Goal: Task Accomplishment & Management: Manage account settings

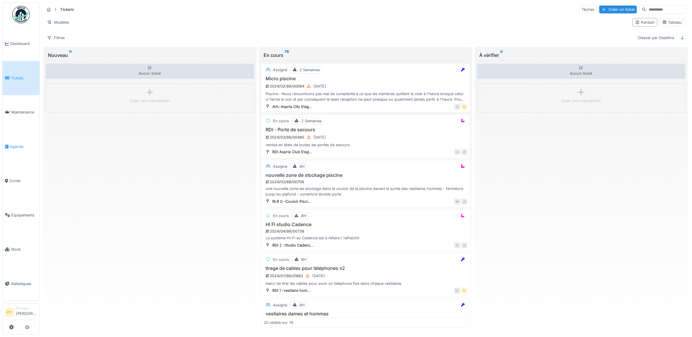
click at [15, 146] on span "Agenda" at bounding box center [23, 147] width 27 height 6
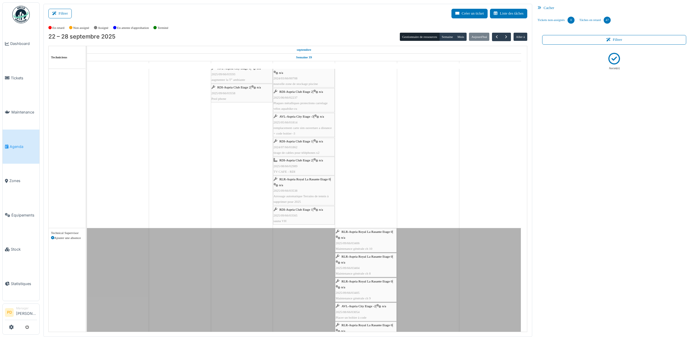
scroll to position [1312, 0]
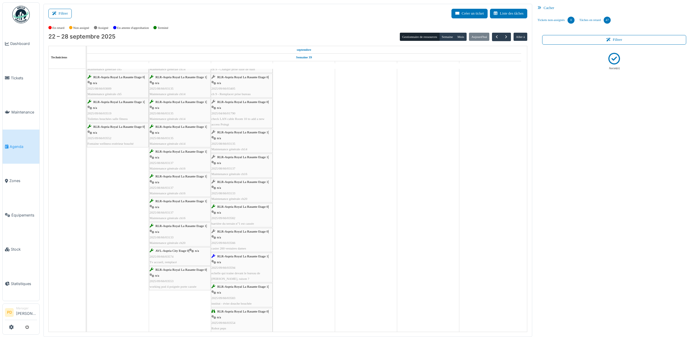
click at [245, 115] on div "RLR-Aspria Royal La Rasante Etage 0 | n/a 2025/04/66/01790 check LAN cable Room…" at bounding box center [241, 113] width 61 height 28
click at [236, 103] on span "RLR-Aspria Royal La Rasante Etage 0" at bounding box center [242, 101] width 51 height 3
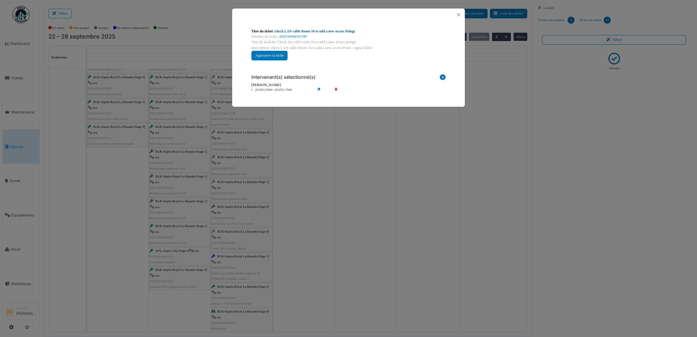
click at [321, 31] on link "check LAN cable Room 10 to add a new access Poingt" at bounding box center [315, 31] width 80 height 4
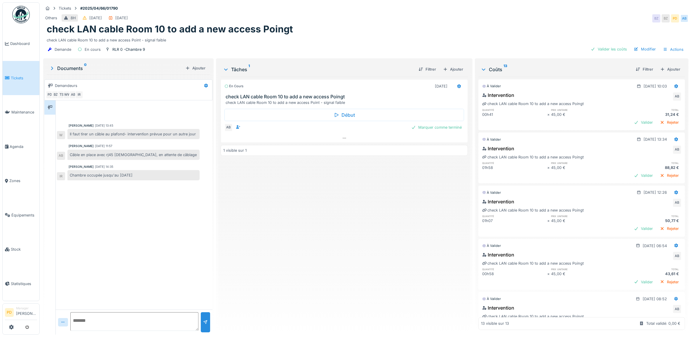
click at [101, 321] on textarea at bounding box center [134, 321] width 128 height 19
type textarea "*"
type textarea "**********"
click at [205, 317] on div at bounding box center [205, 322] width 9 height 20
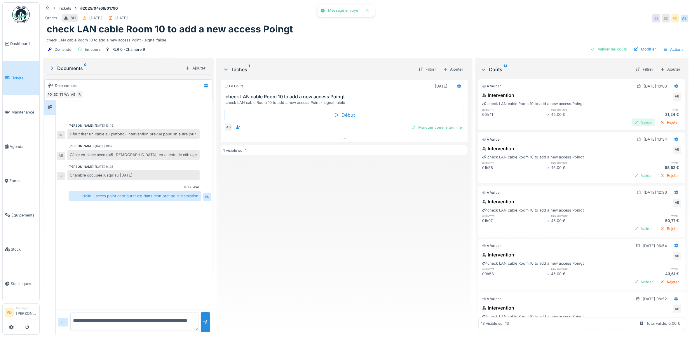
click at [631, 122] on div "Valider" at bounding box center [643, 122] width 24 height 8
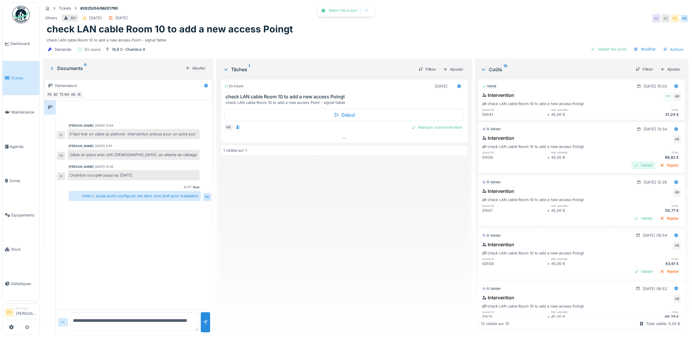
click at [631, 166] on div "Valider" at bounding box center [643, 165] width 24 height 8
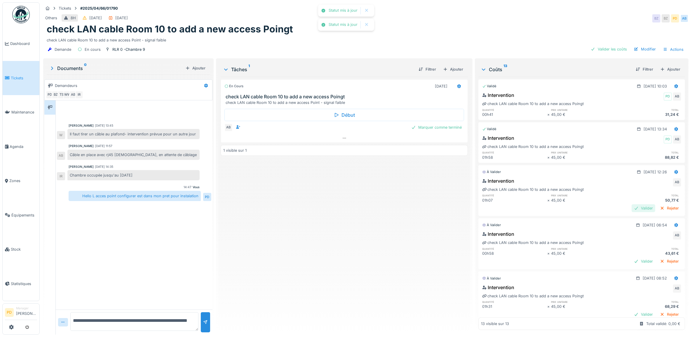
click at [631, 209] on div "Valider" at bounding box center [643, 208] width 24 height 8
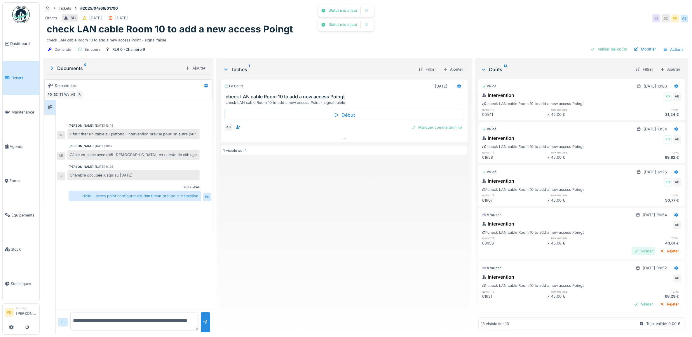
click at [631, 251] on div "Valider" at bounding box center [643, 251] width 24 height 8
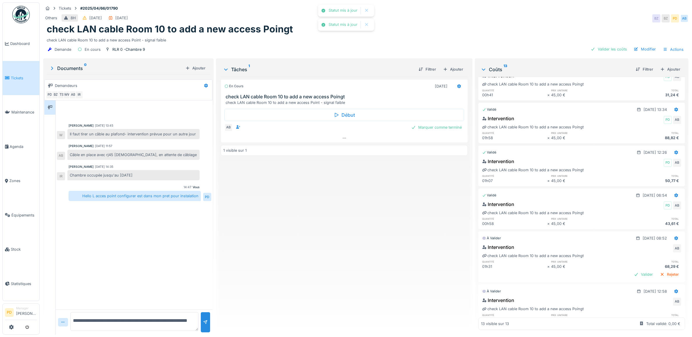
scroll to position [36, 0]
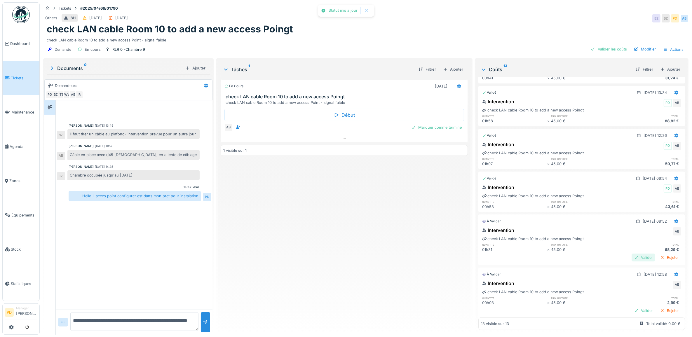
click at [631, 260] on div "Valider" at bounding box center [643, 257] width 24 height 8
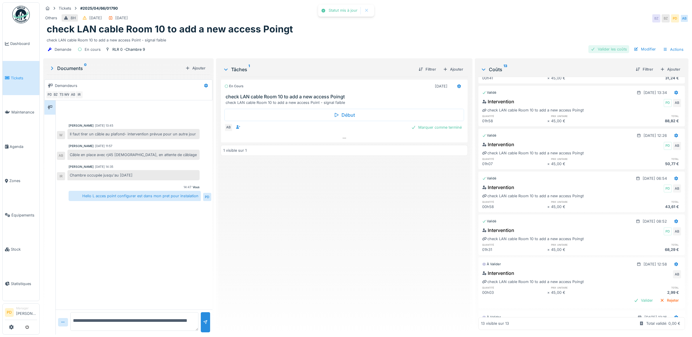
click at [596, 44] on div "Demande En cours RLR 0 -Chambre 9 Valider les coûts Modifier Actions" at bounding box center [365, 49] width 645 height 13
click at [598, 48] on div "Valider les coûts" at bounding box center [608, 49] width 41 height 8
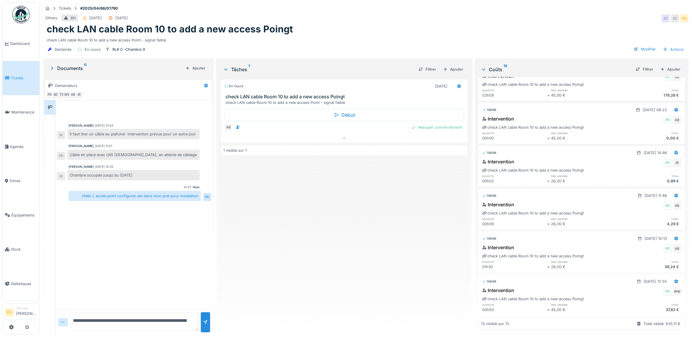
scroll to position [5, 0]
click at [18, 75] on span "Tickets" at bounding box center [24, 78] width 26 height 6
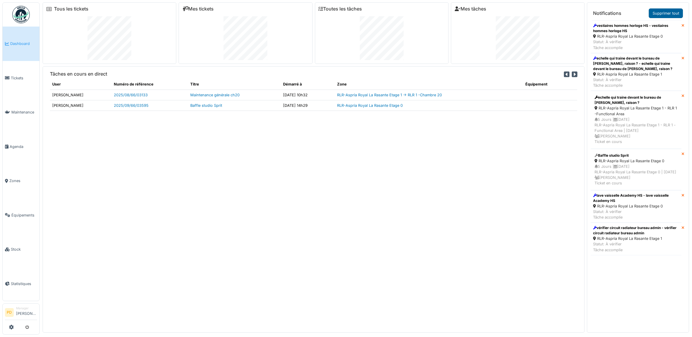
click at [658, 15] on link "Supprimer tout" at bounding box center [665, 13] width 34 height 10
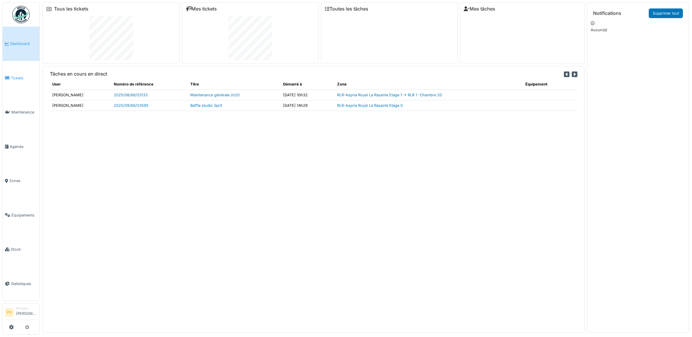
click at [18, 75] on span "Tickets" at bounding box center [24, 78] width 26 height 6
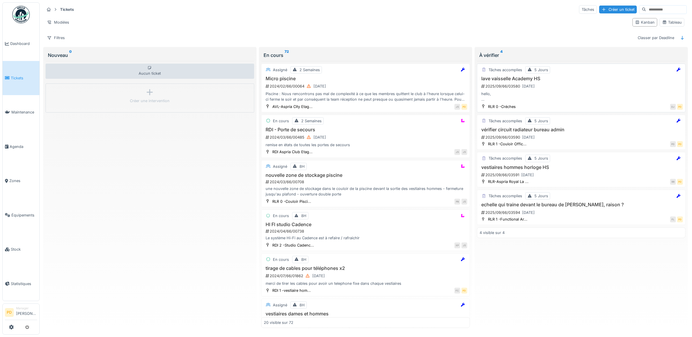
click at [585, 90] on div "2025/09/66/03580 [DATE]" at bounding box center [581, 86] width 202 height 7
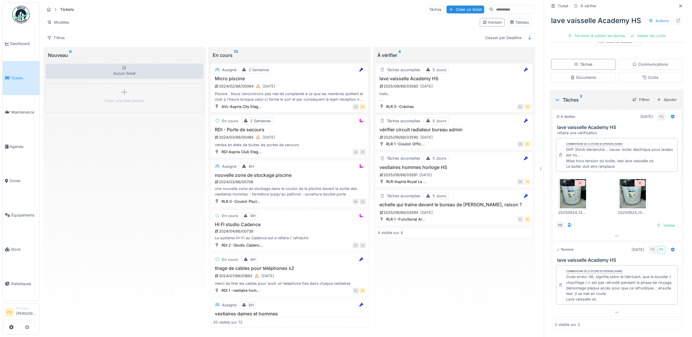
scroll to position [148, 0]
click at [654, 224] on div "Valider" at bounding box center [666, 225] width 24 height 8
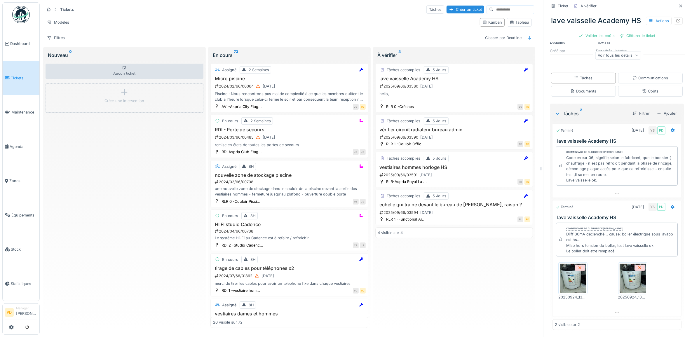
scroll to position [5, 0]
click at [573, 272] on img at bounding box center [572, 278] width 26 height 29
click at [659, 109] on div "Ajouter" at bounding box center [666, 113] width 25 height 8
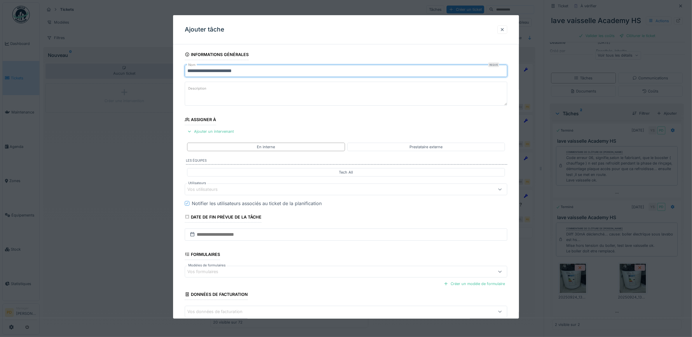
drag, startPoint x: 257, startPoint y: 70, endPoint x: 165, endPoint y: 73, distance: 92.2
click at [165, 73] on div "**********" at bounding box center [366, 168] width 652 height 337
type input "**********"
click at [226, 188] on div "Vos utilisateurs" at bounding box center [327, 189] width 281 height 6
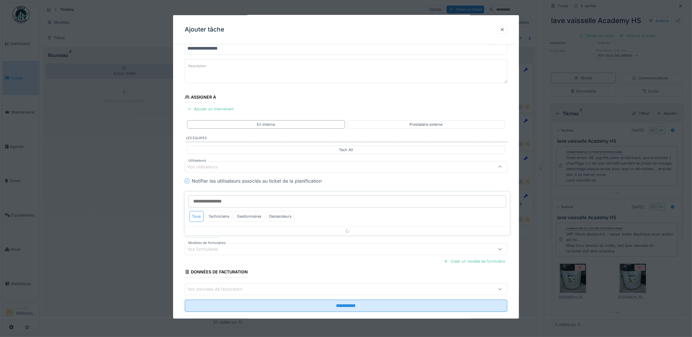
scroll to position [23, 0]
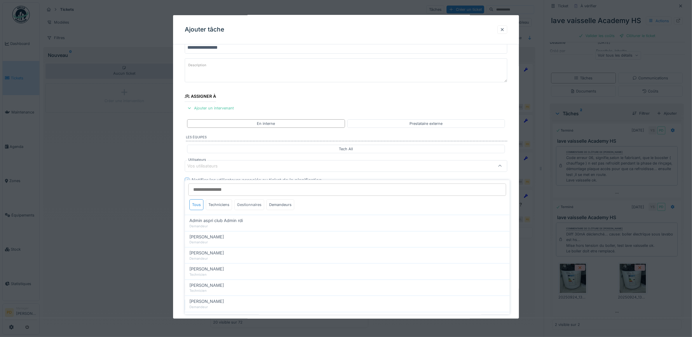
click at [251, 204] on div "Gestionnaires" at bounding box center [249, 204] width 30 height 11
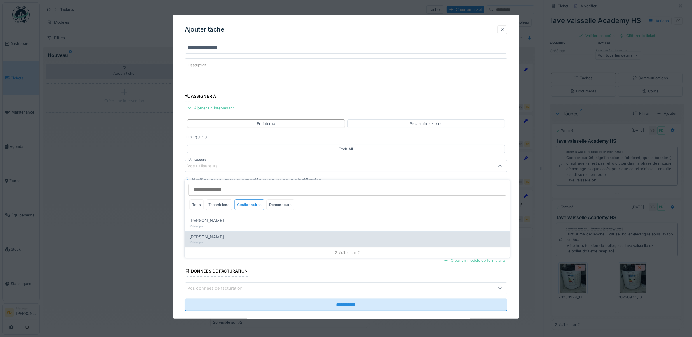
click at [207, 234] on span "[PERSON_NAME]" at bounding box center [207, 237] width 34 height 6
type input "****"
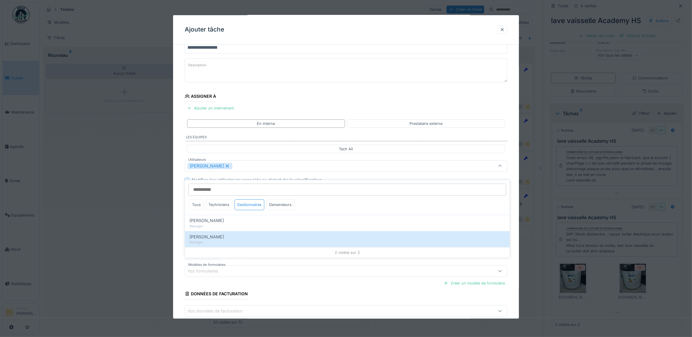
click at [181, 191] on div "**********" at bounding box center [346, 188] width 346 height 324
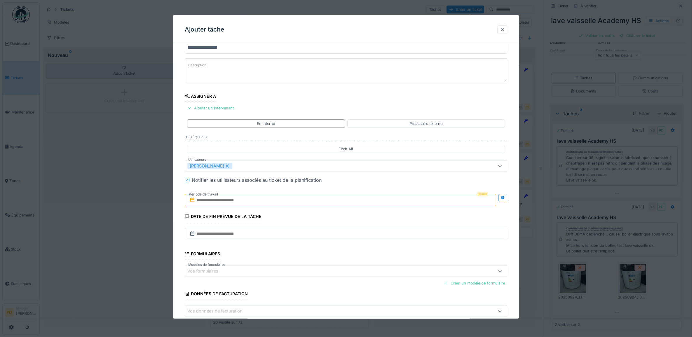
click at [226, 203] on input "text" at bounding box center [340, 200] width 311 height 12
click at [341, 267] on div "25" at bounding box center [342, 267] width 8 height 8
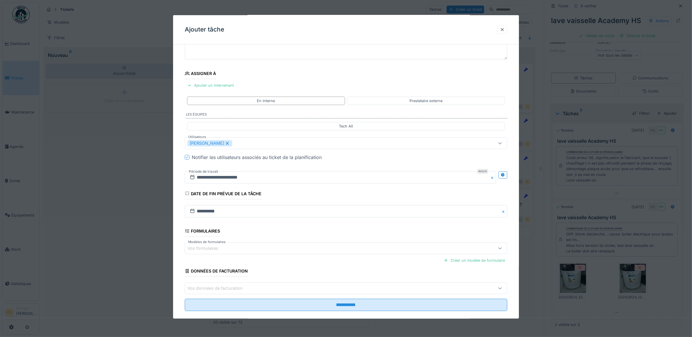
scroll to position [56, 0]
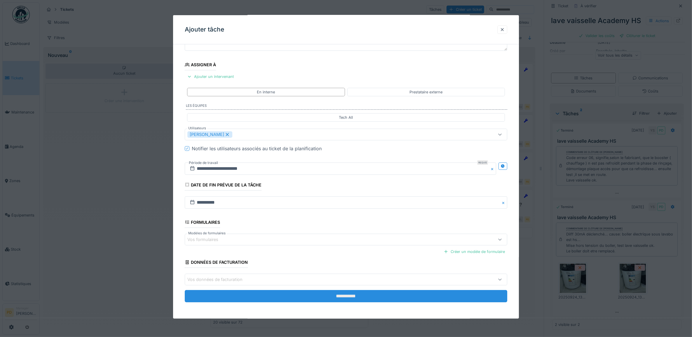
click at [356, 295] on input "**********" at bounding box center [346, 296] width 323 height 12
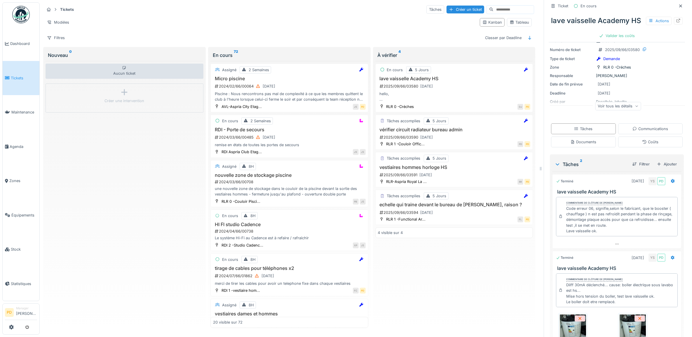
scroll to position [61, 0]
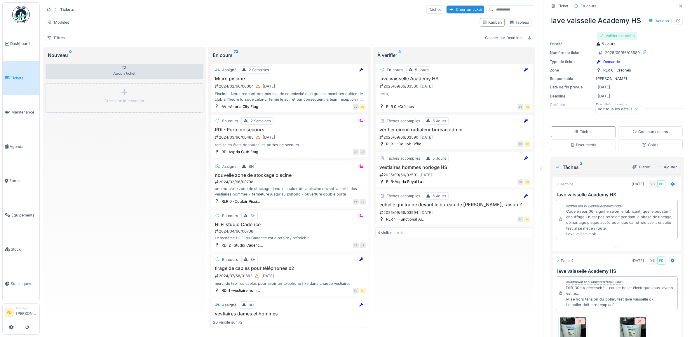
click at [613, 37] on div "Valider les coûts" at bounding box center [616, 36] width 41 height 8
click at [483, 134] on div "2025/09/66/03590 24/09/2025" at bounding box center [454, 137] width 151 height 7
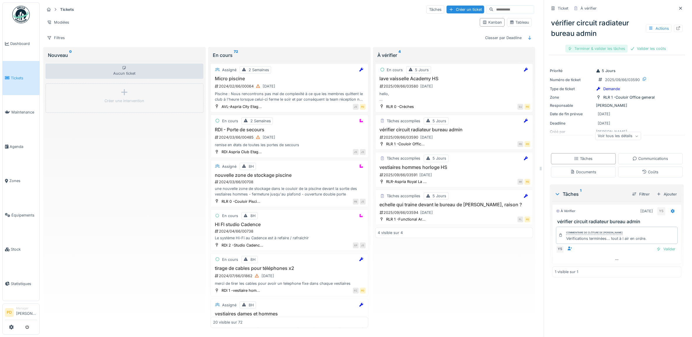
click at [612, 45] on div "Terminer & valider les tâches" at bounding box center [596, 49] width 62 height 8
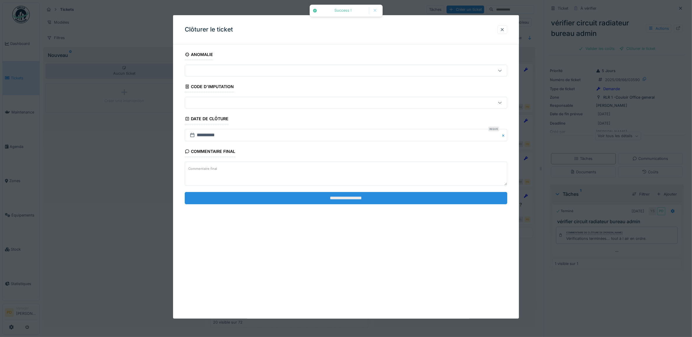
drag, startPoint x: 437, startPoint y: 200, endPoint x: 445, endPoint y: 198, distance: 8.6
click at [437, 200] on input "**********" at bounding box center [346, 198] width 323 height 12
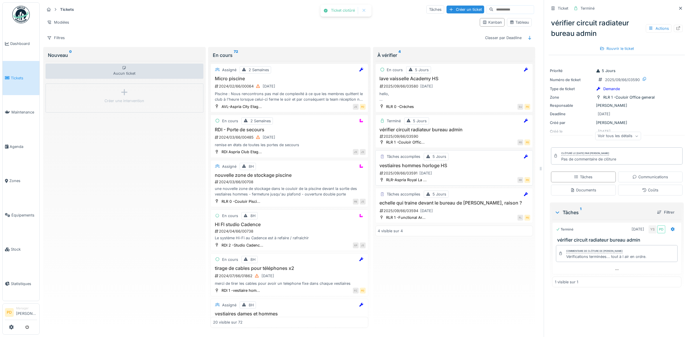
click at [470, 164] on h3 "vestiaires hommes horloge HS" at bounding box center [454, 166] width 153 height 6
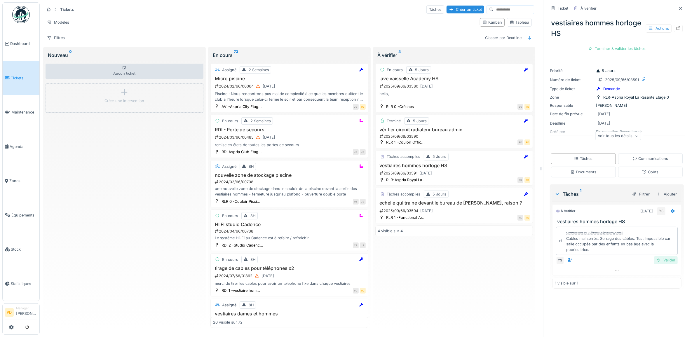
click at [657, 257] on div "Valider" at bounding box center [666, 260] width 24 height 8
click at [618, 45] on div "Clôturer le ticket" at bounding box center [616, 49] width 41 height 8
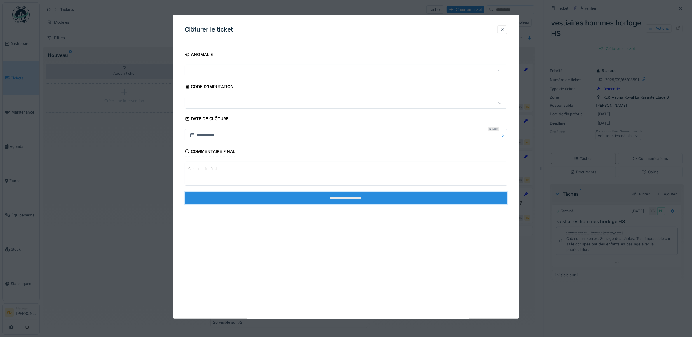
click at [441, 199] on input "**********" at bounding box center [346, 198] width 323 height 12
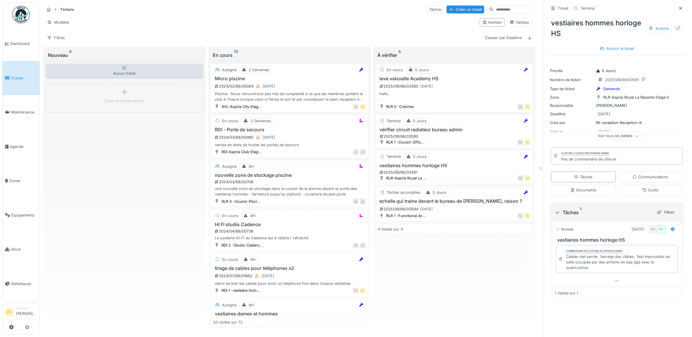
click at [464, 203] on div "echelle qui traine devant le bureau de Flo, raison ? 2025/09/66/03594 24/09/2025" at bounding box center [454, 205] width 153 height 14
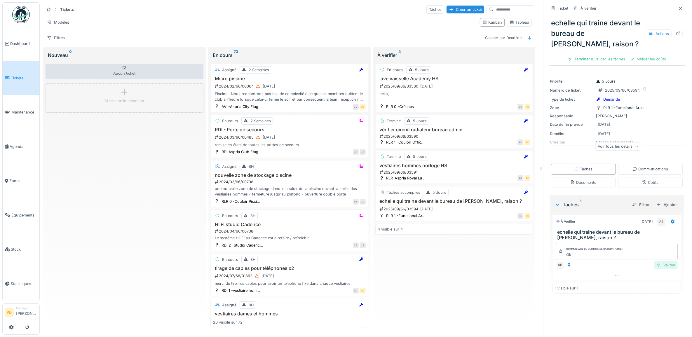
click at [654, 261] on div "Valider" at bounding box center [666, 265] width 24 height 8
click at [617, 55] on div "Clôturer le ticket" at bounding box center [637, 59] width 41 height 8
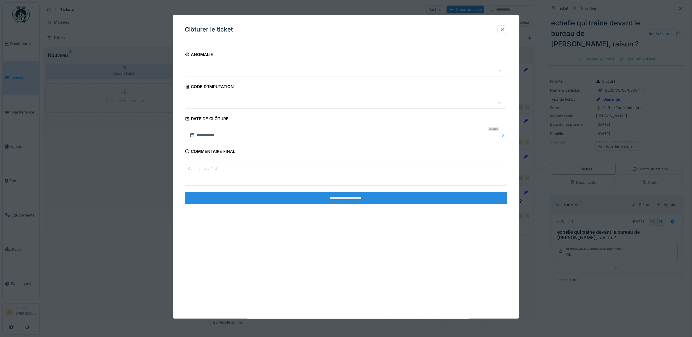
drag, startPoint x: 405, startPoint y: 206, endPoint x: 405, endPoint y: 202, distance: 4.1
click at [405, 205] on fieldset "**********" at bounding box center [346, 129] width 323 height 160
click at [405, 201] on input "**********" at bounding box center [346, 198] width 323 height 12
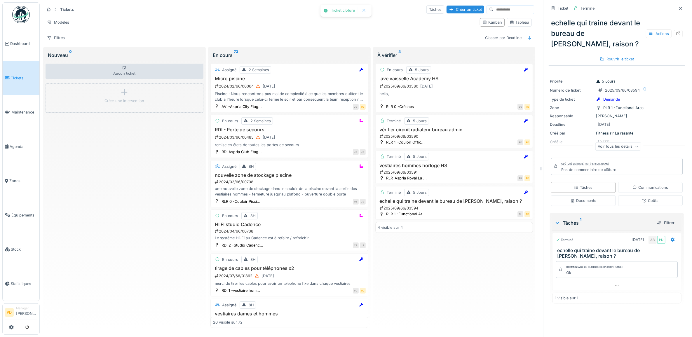
click at [14, 77] on span "Tickets" at bounding box center [24, 78] width 26 height 6
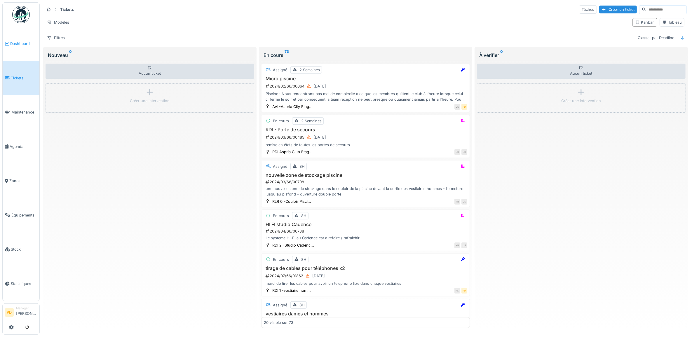
click at [22, 42] on span "Dashboard" at bounding box center [23, 44] width 27 height 6
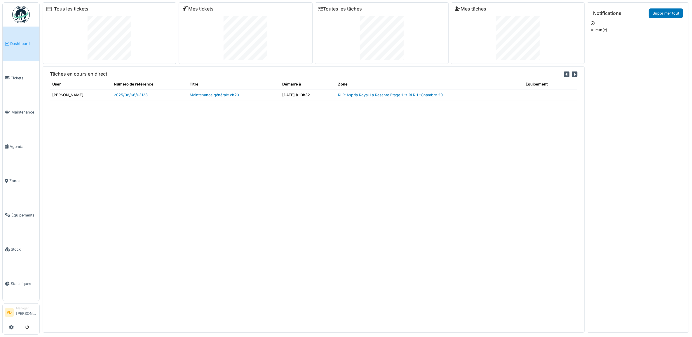
click at [20, 44] on span "Dashboard" at bounding box center [23, 44] width 27 height 6
click at [650, 35] on div "Statut: À vérifier Tâche accomplie" at bounding box center [628, 39] width 70 height 11
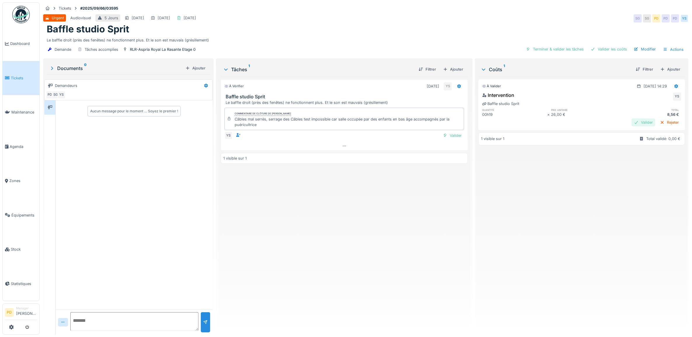
click at [631, 122] on div "Valider" at bounding box center [643, 122] width 24 height 8
click at [24, 43] on span "Dashboard" at bounding box center [23, 44] width 27 height 6
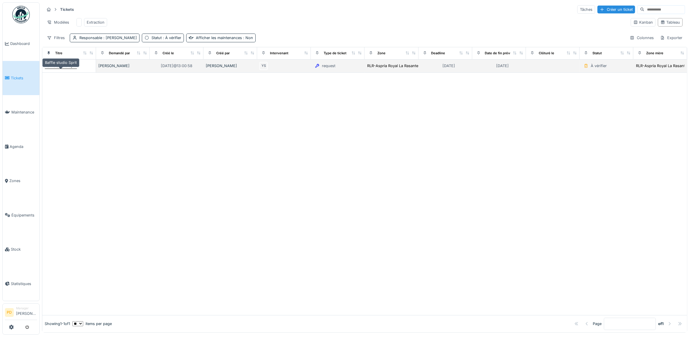
click at [60, 69] on div "Baffle studio Sprit" at bounding box center [61, 66] width 32 height 6
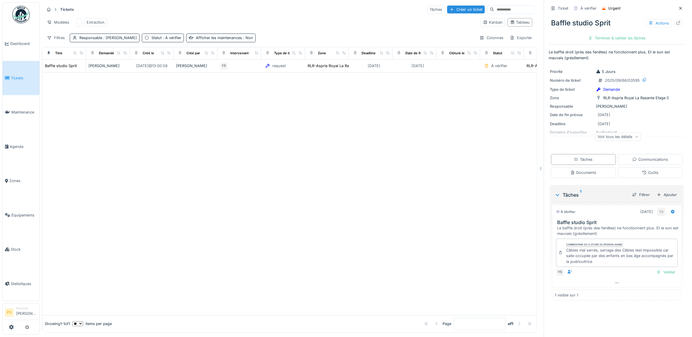
scroll to position [5, 0]
click at [657, 269] on div "Valider" at bounding box center [666, 272] width 24 height 8
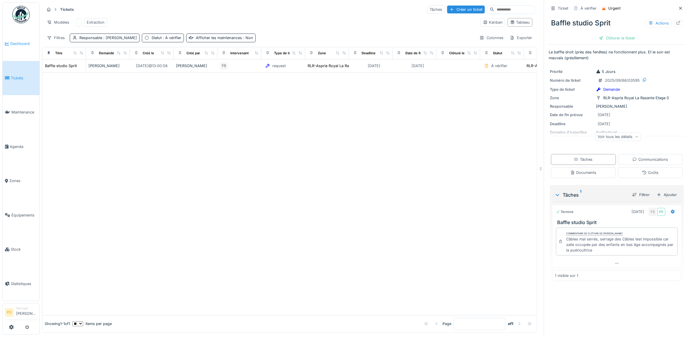
click at [17, 45] on span "Dashboard" at bounding box center [23, 44] width 27 height 6
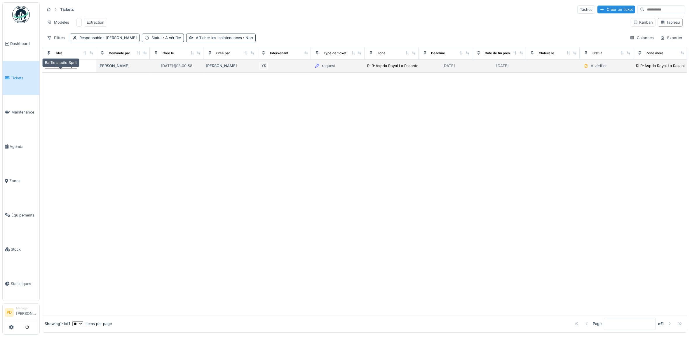
click at [65, 69] on div "Baffle studio Sprit" at bounding box center [61, 66] width 32 height 6
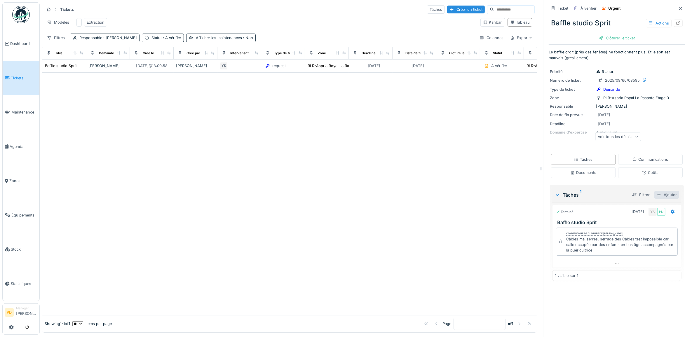
scroll to position [5, 0]
click at [28, 42] on span "Dashboard" at bounding box center [23, 44] width 27 height 6
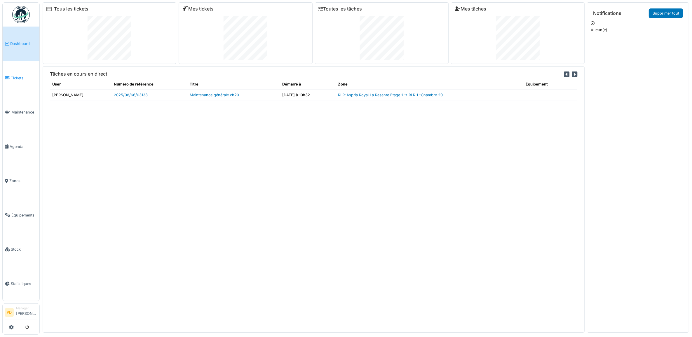
click at [19, 75] on span "Tickets" at bounding box center [24, 78] width 26 height 6
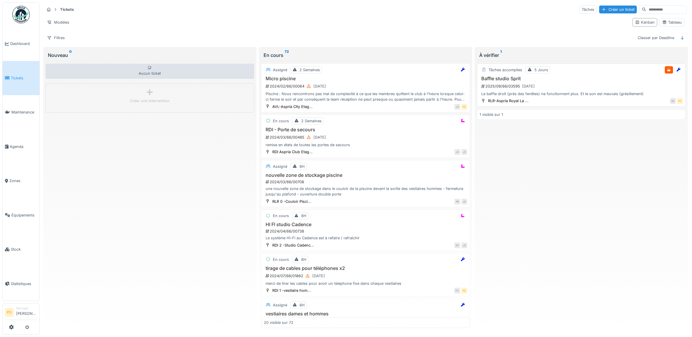
click at [575, 90] on div "2025/09/66/03595 [DATE]" at bounding box center [581, 86] width 202 height 7
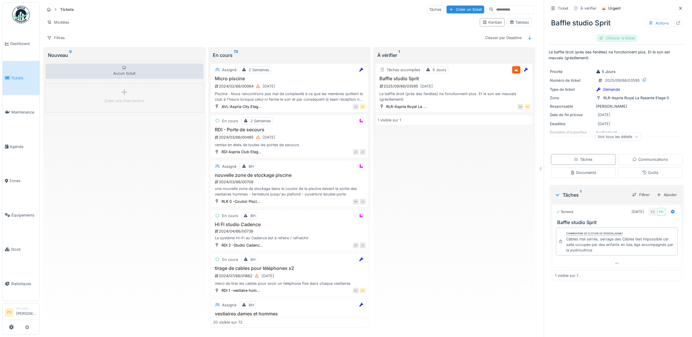
click at [619, 37] on div "Clôturer le ticket" at bounding box center [616, 38] width 41 height 8
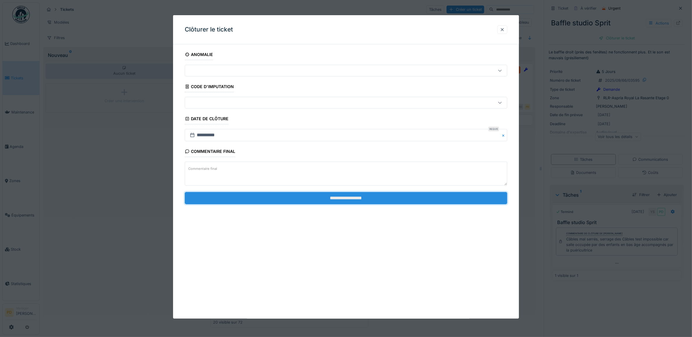
click at [350, 199] on input "**********" at bounding box center [346, 198] width 323 height 12
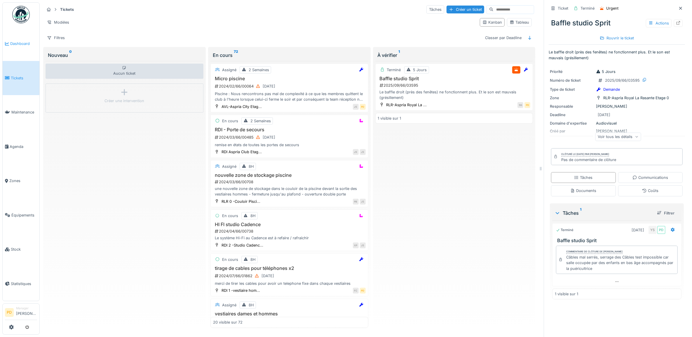
click at [25, 41] on span "Dashboard" at bounding box center [23, 44] width 27 height 6
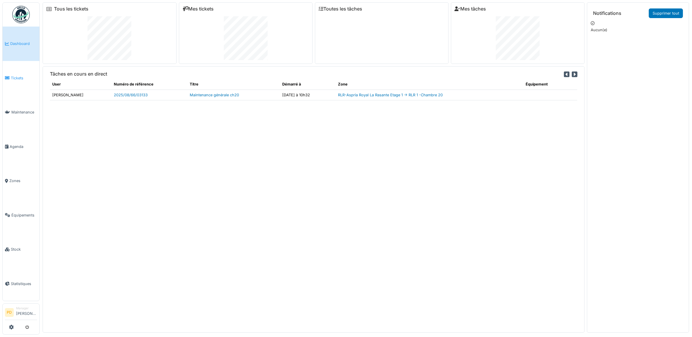
click at [25, 76] on span "Tickets" at bounding box center [24, 78] width 26 height 6
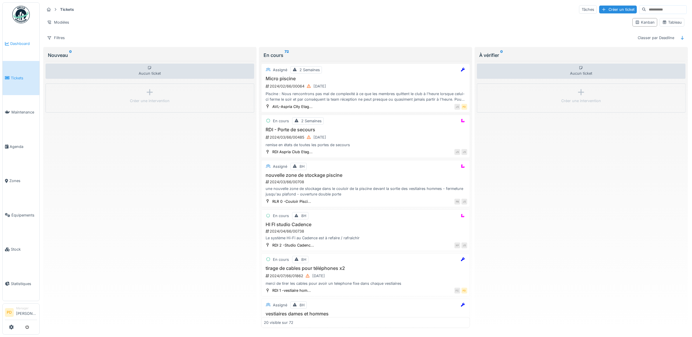
click at [19, 43] on span "Dashboard" at bounding box center [23, 44] width 27 height 6
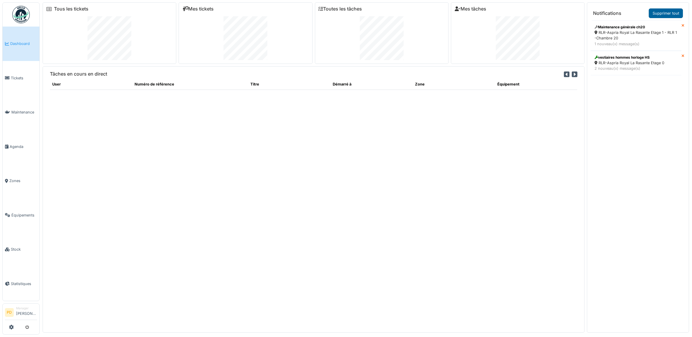
click at [664, 13] on link "Supprimer tout" at bounding box center [665, 13] width 34 height 10
click at [16, 75] on span "Tickets" at bounding box center [24, 78] width 26 height 6
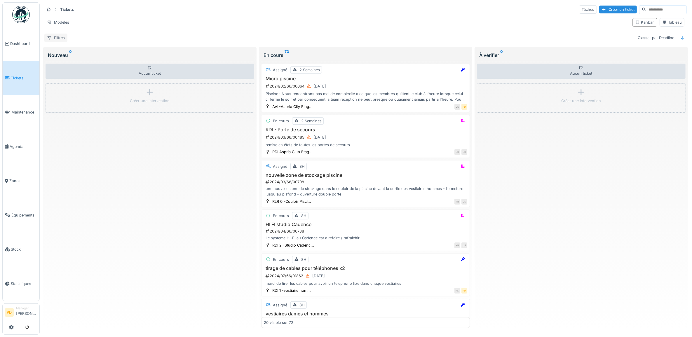
click at [57, 38] on div "Filtres" at bounding box center [55, 38] width 23 height 8
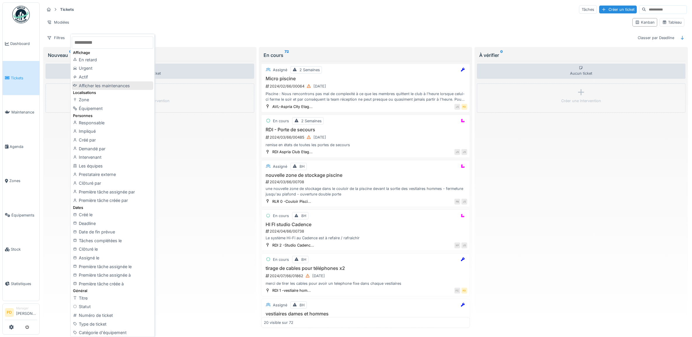
click at [128, 86] on div "Afficher les maintenances" at bounding box center [112, 85] width 81 height 9
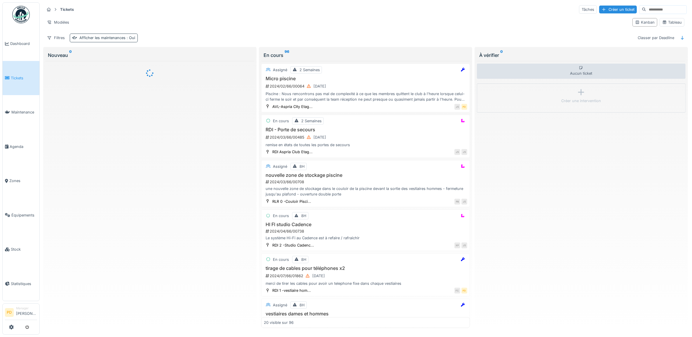
click at [125, 39] on span ": Oui" at bounding box center [130, 38] width 10 height 4
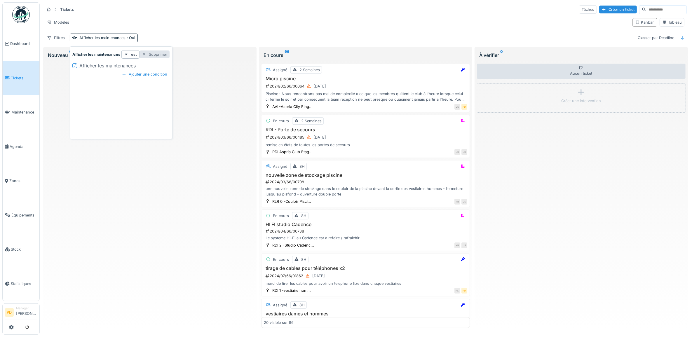
click at [160, 56] on div "Supprimer" at bounding box center [154, 54] width 30 height 8
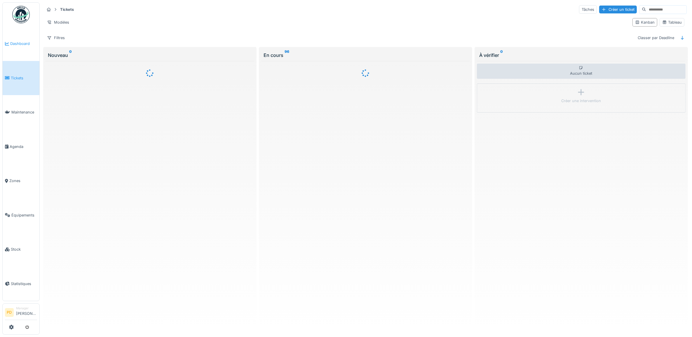
click at [24, 41] on span "Dashboard" at bounding box center [23, 44] width 27 height 6
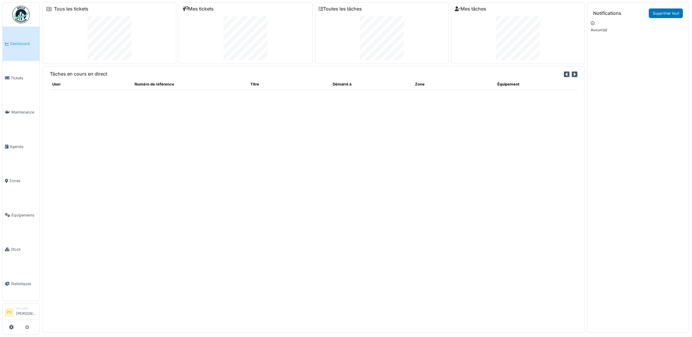
click at [130, 202] on div "Tâches en cours en direct User Numéro de référence Titre Démarré à Zone Équipem…" at bounding box center [314, 199] width 542 height 266
click at [17, 42] on span "Dashboard" at bounding box center [23, 44] width 27 height 6
click at [17, 75] on span "Tickets" at bounding box center [24, 78] width 26 height 6
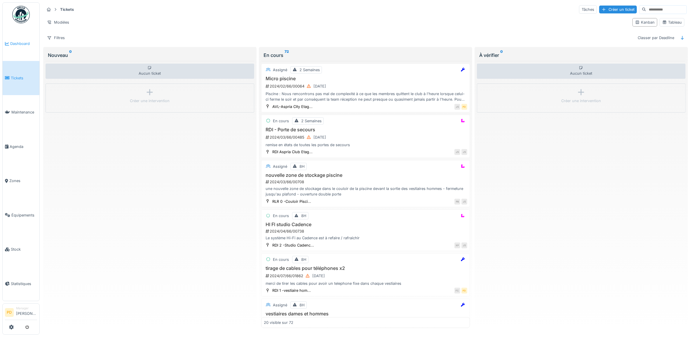
click at [17, 44] on span "Dashboard" at bounding box center [23, 44] width 27 height 6
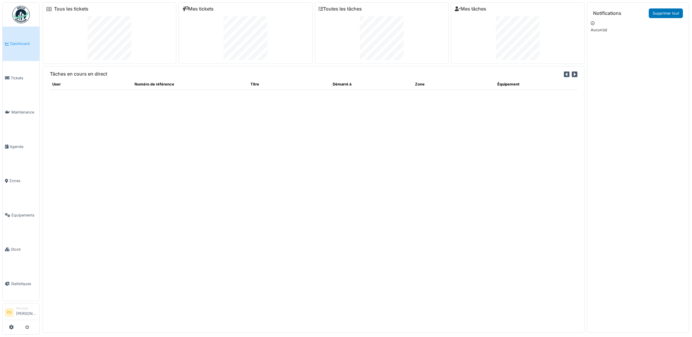
click at [23, 42] on span "Dashboard" at bounding box center [23, 44] width 27 height 6
